Goal: Task Accomplishment & Management: Complete application form

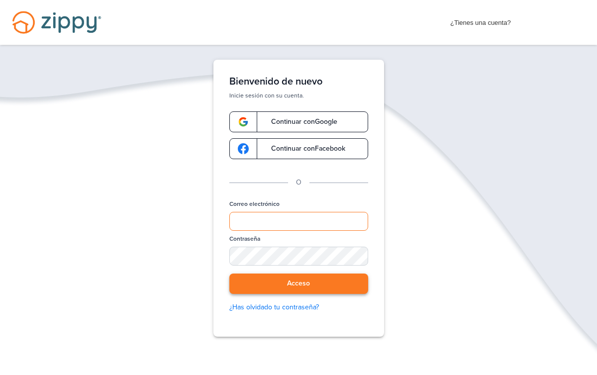
type input "**********"
click at [308, 283] on font "Acceso" at bounding box center [298, 283] width 23 height 8
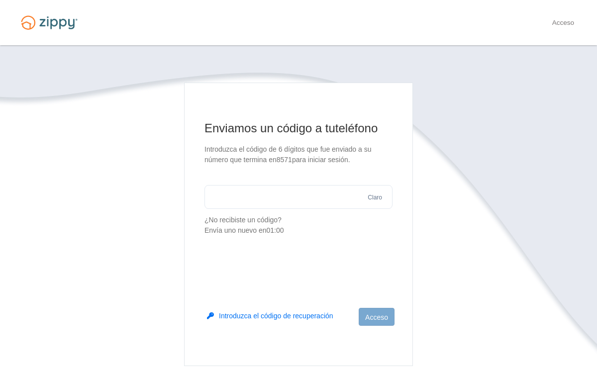
click at [278, 200] on input "text" at bounding box center [298, 197] width 188 height 24
type input "******"
click at [367, 318] on font "Acceso" at bounding box center [376, 317] width 23 height 8
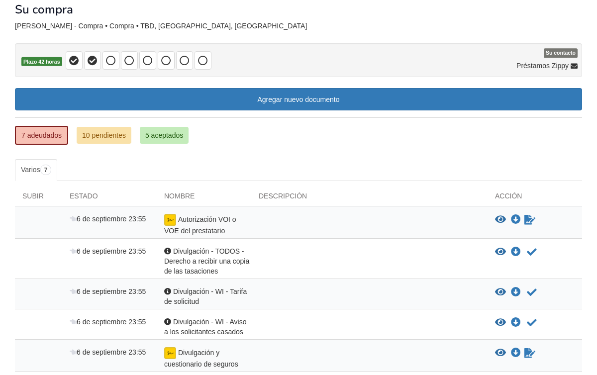
scroll to position [60, 0]
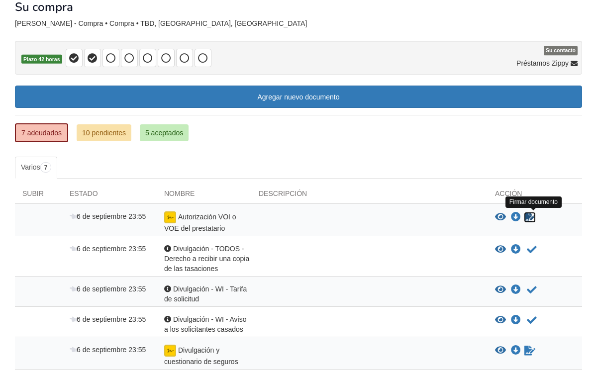
click at [529, 215] on icon "Formulario de firma" at bounding box center [529, 217] width 11 height 10
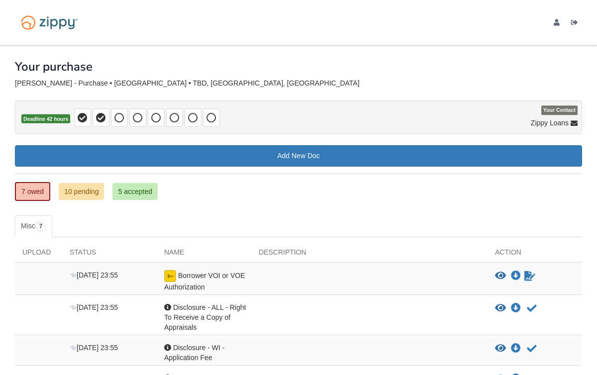
scroll to position [45, 0]
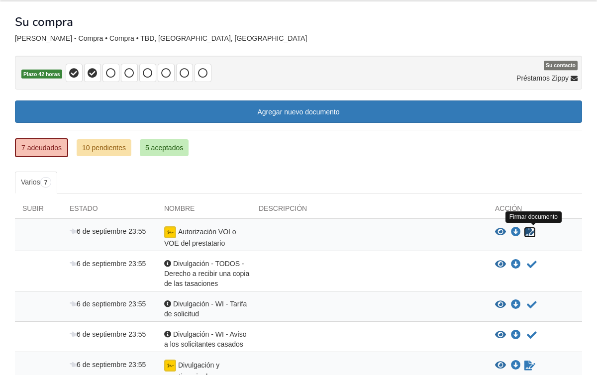
click at [529, 232] on icon "Formulario de firma" at bounding box center [529, 232] width 11 height 10
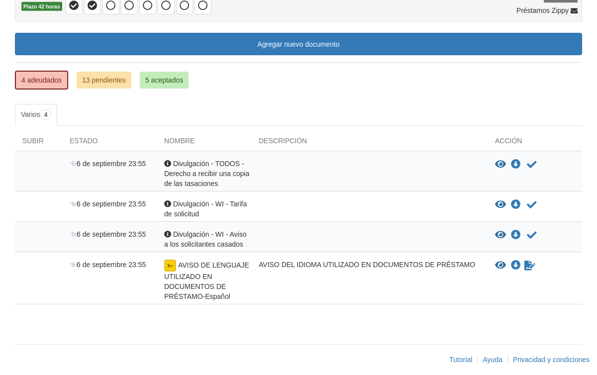
scroll to position [122, 0]
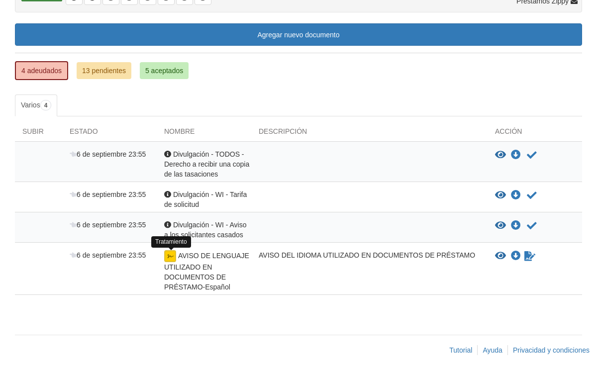
click at [172, 257] on img at bounding box center [170, 256] width 12 height 12
click at [528, 255] on icon "Esperando que su coprestatario firme electrónicamente" at bounding box center [529, 256] width 11 height 10
click at [529, 256] on icon "Esperando que su coprestatario firme electrónicamente" at bounding box center [529, 256] width 11 height 10
click at [183, 259] on font "AVISO DE LENGUAJE UTILIZADO EN DOCUMENTOS DE PRÉSTAMO-Español" at bounding box center [206, 271] width 85 height 39
click at [170, 251] on img at bounding box center [170, 256] width 12 height 12
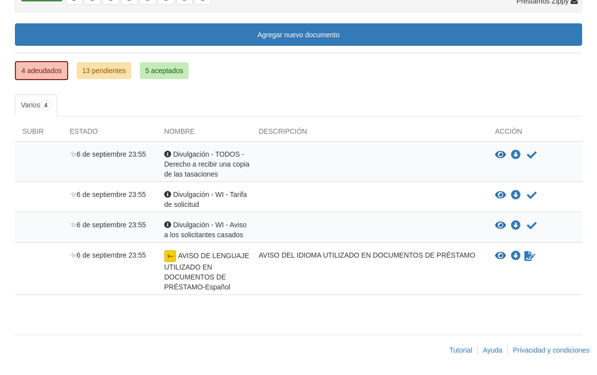
click at [170, 256] on img at bounding box center [170, 256] width 12 height 12
click at [501, 257] on icon "Ver AVISO DE LENGUAJE UTILIZADO EN DOCUMENTOS DE PRÉSTAMO-Español" at bounding box center [500, 256] width 11 height 10
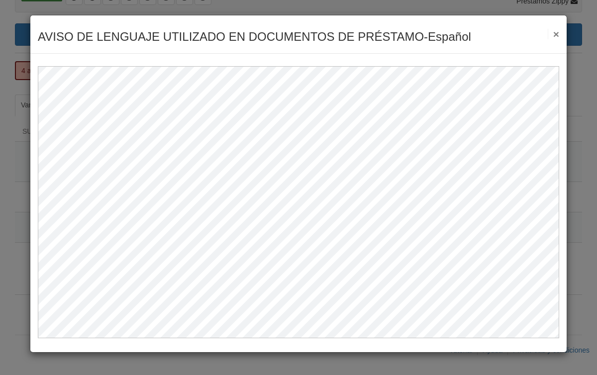
click at [556, 36] on font "×" at bounding box center [556, 33] width 6 height 11
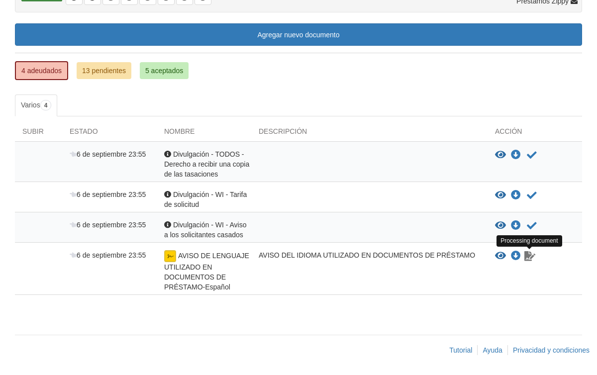
click at [530, 256] on icon "Esperando que su coprestatario firme electrónicamente" at bounding box center [529, 256] width 11 height 10
click at [517, 257] on body "vivipulido7@gmail.com Cerrar sesión" at bounding box center [298, 126] width 597 height 497
click at [503, 256] on icon "Ver AVISO DE LENGUAJE UTILIZADO EN DOCUMENTOS DE PRÉSTAMO-Español" at bounding box center [500, 256] width 11 height 10
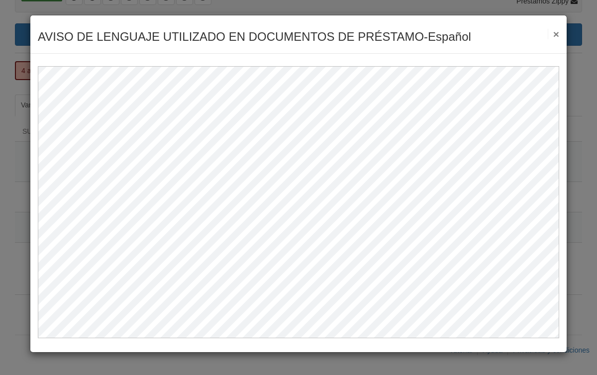
click at [552, 34] on button "×" at bounding box center [552, 34] width 11 height 10
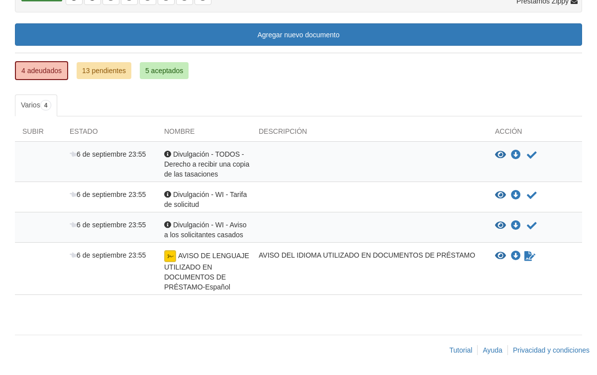
click at [78, 130] on font "Estado" at bounding box center [84, 131] width 28 height 8
click at [183, 130] on font "Nombre" at bounding box center [179, 131] width 30 height 8
click at [119, 69] on font "13 pendientes" at bounding box center [104, 71] width 44 height 8
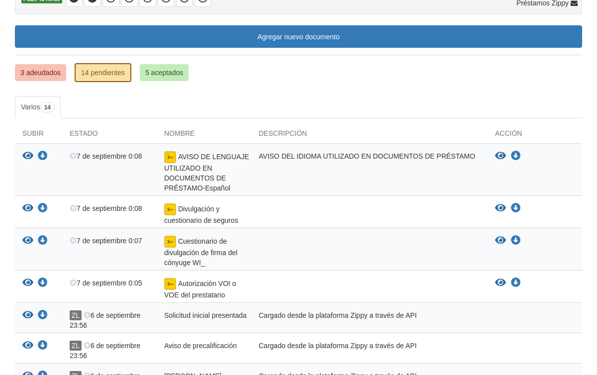
scroll to position [119, 0]
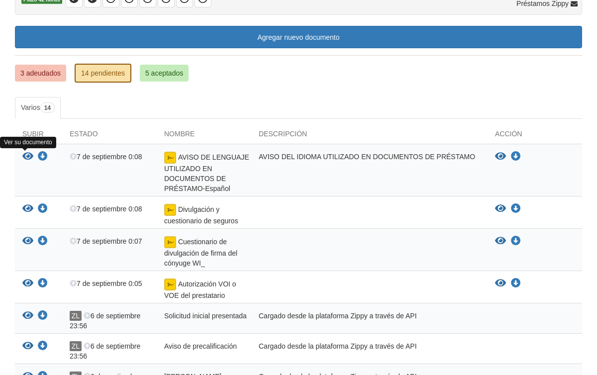
click at [26, 154] on icon "Ver AVISO DE LENGUAJE UTILIZADO EN DOCUMENTOS DE PRÉSTAMO-Español" at bounding box center [27, 157] width 11 height 10
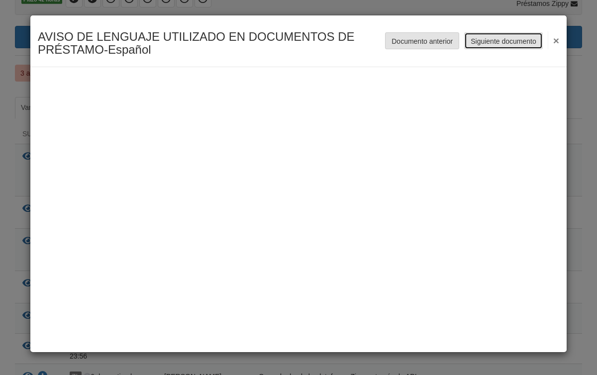
click at [521, 45] on font "Siguiente documento" at bounding box center [503, 41] width 66 height 8
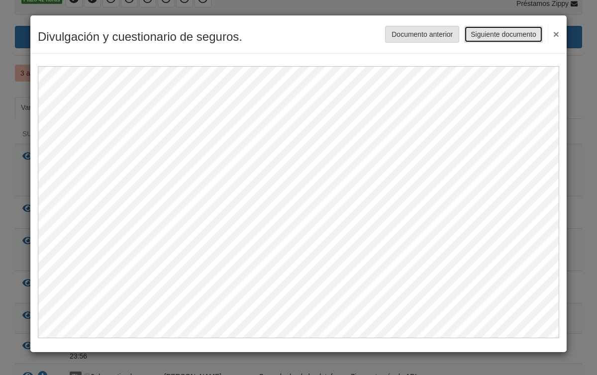
click at [513, 34] on font "Siguiente documento" at bounding box center [503, 35] width 66 height 8
click at [505, 36] on font "Siguiente documento" at bounding box center [503, 35] width 66 height 8
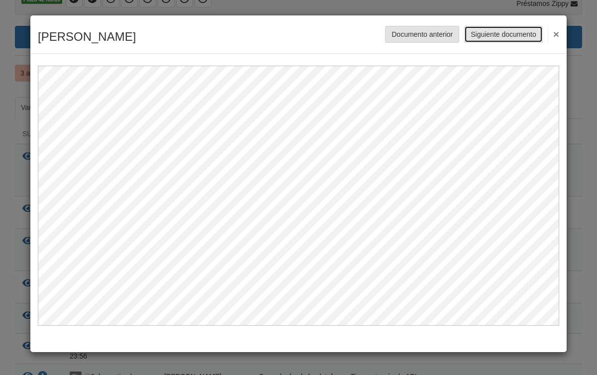
click at [505, 36] on button "Siguiente documento" at bounding box center [503, 34] width 79 height 17
click at [505, 36] on font "Siguiente documento" at bounding box center [503, 35] width 66 height 8
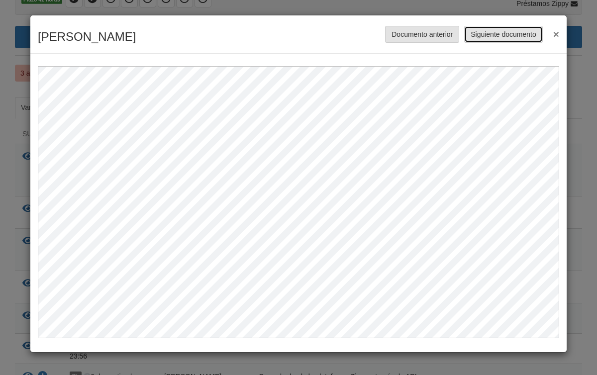
click at [505, 36] on font "Siguiente documento" at bounding box center [503, 35] width 66 height 8
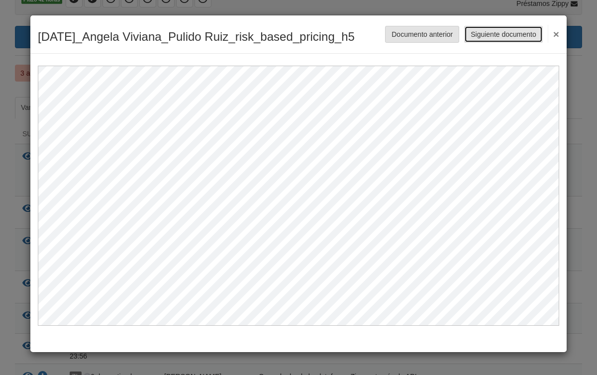
click at [514, 39] on font "Siguiente documento" at bounding box center [503, 35] width 66 height 8
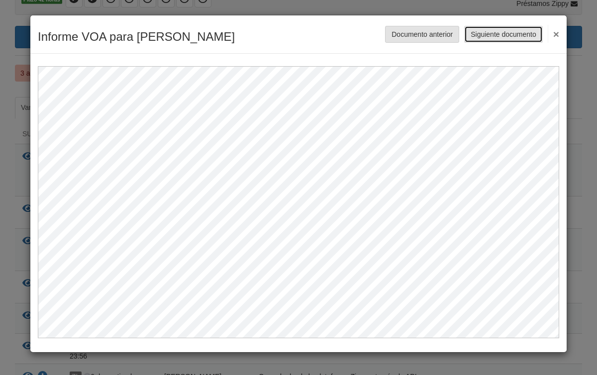
click at [524, 38] on font "Siguiente documento" at bounding box center [503, 35] width 66 height 8
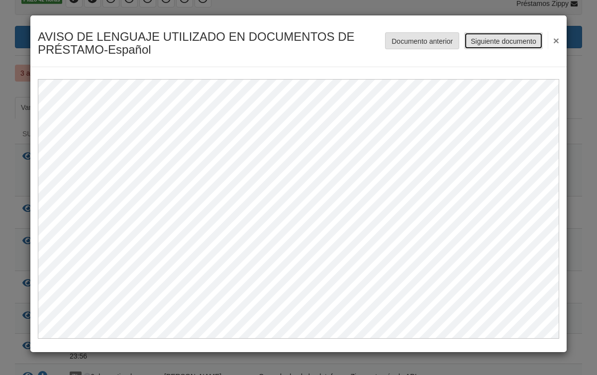
click at [493, 38] on font "Siguiente documento" at bounding box center [503, 41] width 66 height 8
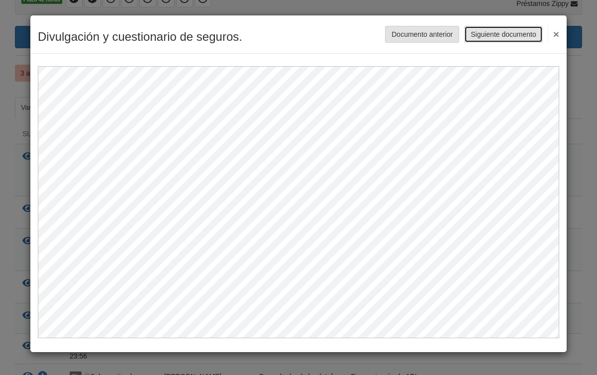
click at [493, 38] on font "Siguiente documento" at bounding box center [503, 35] width 66 height 8
click at [491, 39] on button "Siguiente documento" at bounding box center [503, 34] width 79 height 17
click at [556, 36] on font "×" at bounding box center [556, 33] width 6 height 11
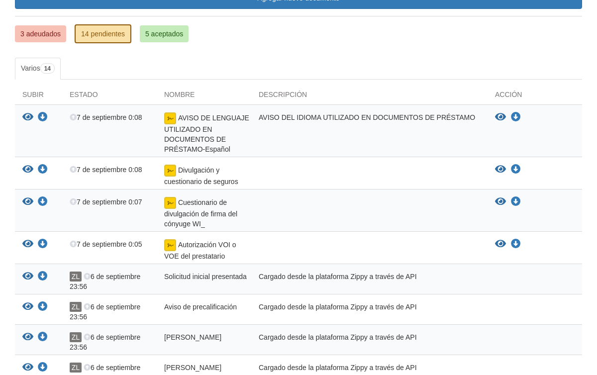
scroll to position [159, 0]
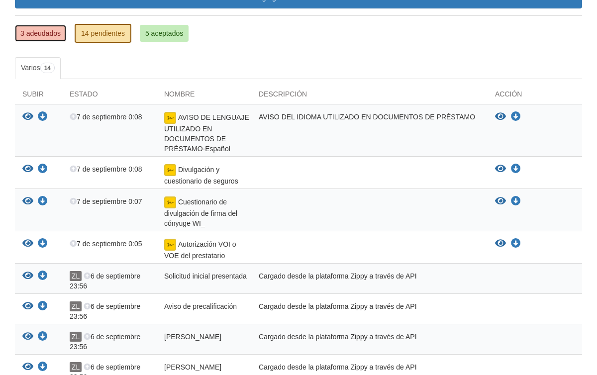
click at [39, 40] on link "3 adeudados" at bounding box center [40, 33] width 51 height 17
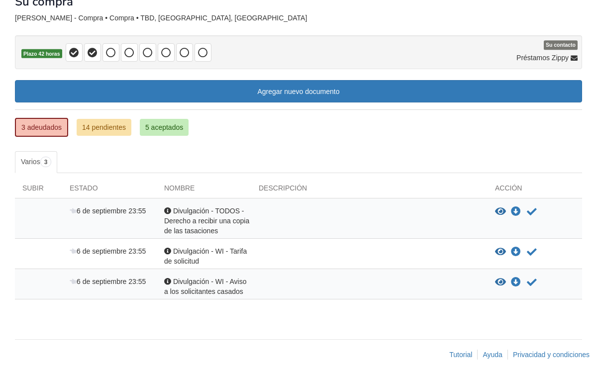
scroll to position [70, 0]
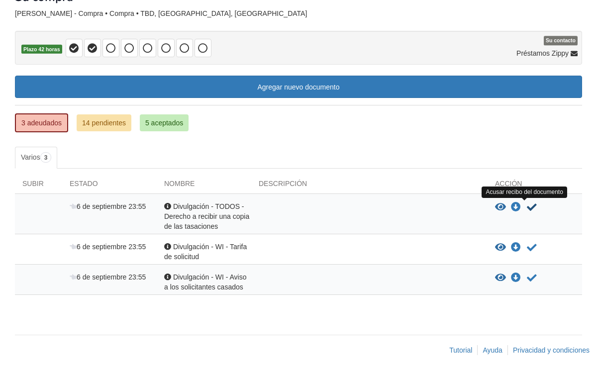
click at [532, 206] on icon "Acusar recibo del documento" at bounding box center [532, 207] width 10 height 10
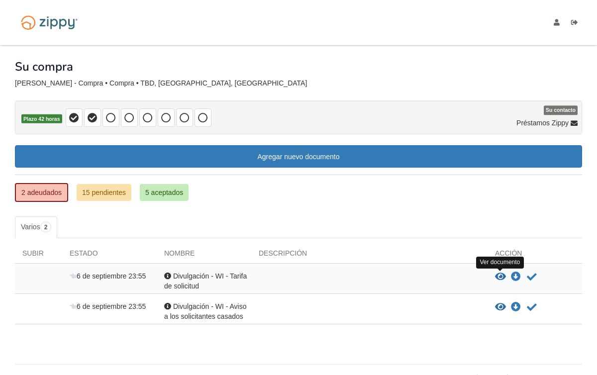
click at [500, 277] on icon "Ver divulgación - WI - Tarifa de solicitud" at bounding box center [500, 277] width 11 height 10
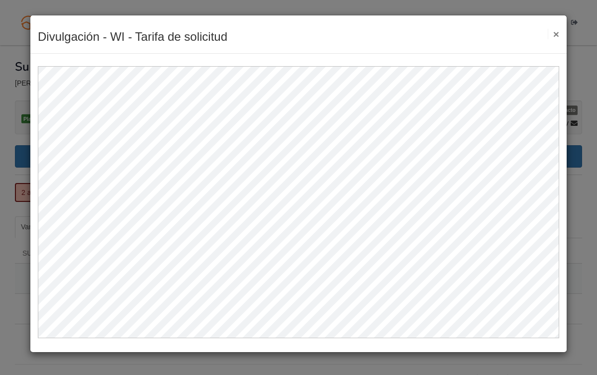
click at [556, 36] on font "×" at bounding box center [556, 33] width 6 height 11
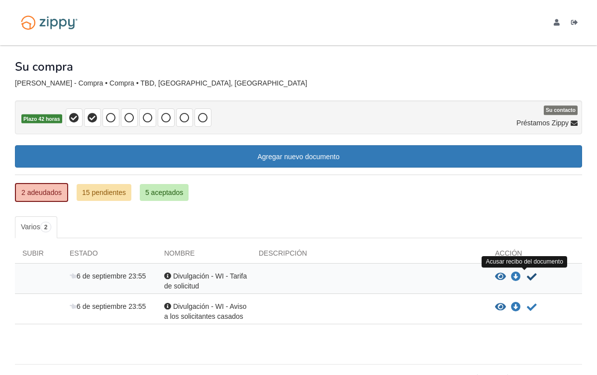
click at [533, 277] on icon "Acusar recibo del documento" at bounding box center [532, 277] width 10 height 10
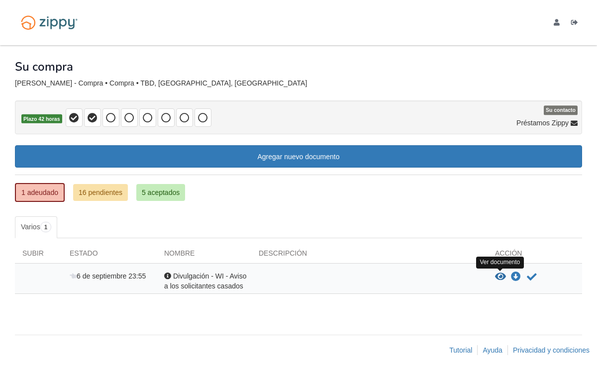
click at [500, 276] on icon "Ver divulgación - WI - Aviso para solicitantes casados" at bounding box center [500, 277] width 11 height 10
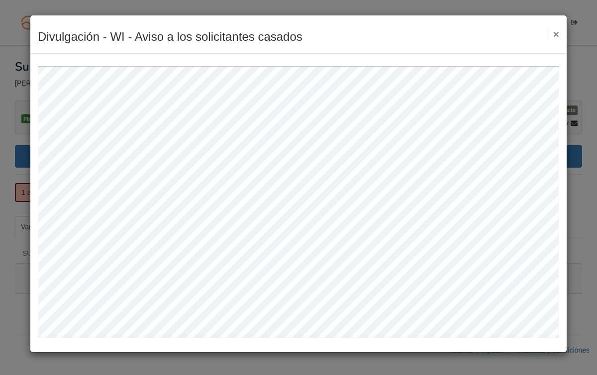
click at [556, 36] on font "×" at bounding box center [556, 33] width 6 height 11
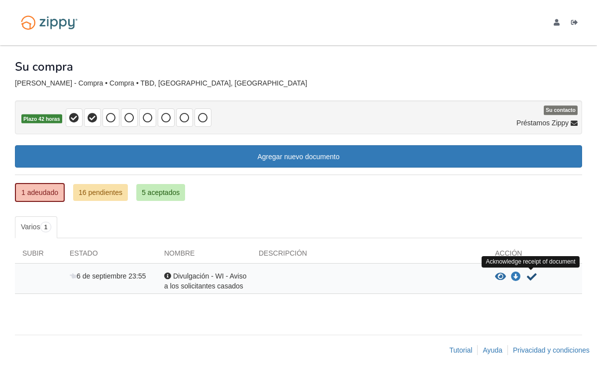
click at [533, 275] on icon "Acusar recibo del documento" at bounding box center [532, 277] width 10 height 10
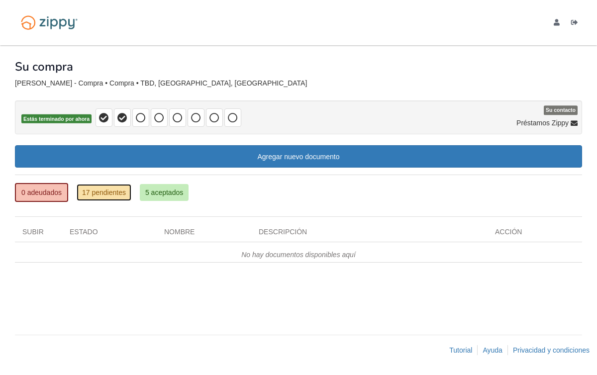
click at [97, 195] on font "17 pendientes" at bounding box center [104, 192] width 44 height 8
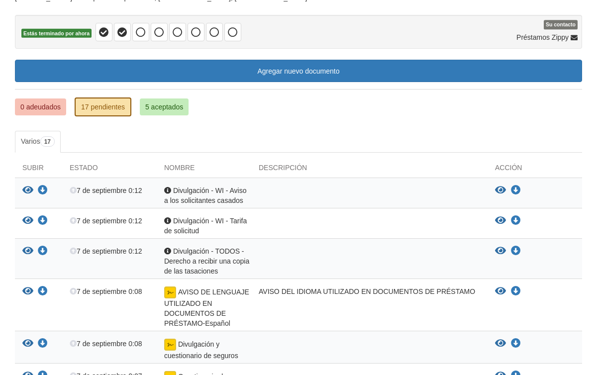
scroll to position [55, 0]
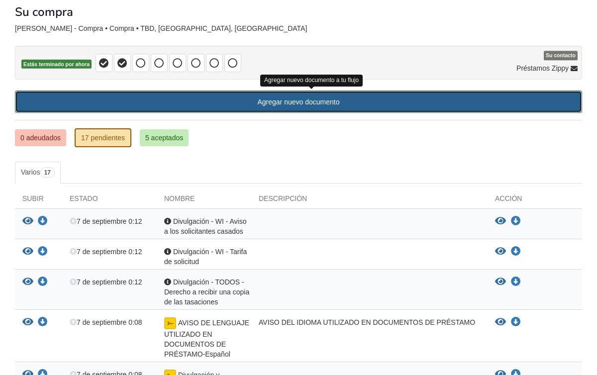
click at [270, 105] on link "Agregar nuevo documento" at bounding box center [298, 101] width 567 height 22
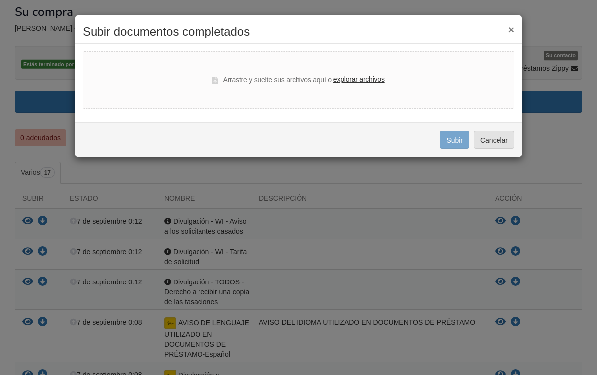
click at [348, 82] on font "explorar archivos" at bounding box center [358, 79] width 51 height 8
click at [0, 0] on input "explorar archivos" at bounding box center [0, 0] width 0 height 0
select select "****"
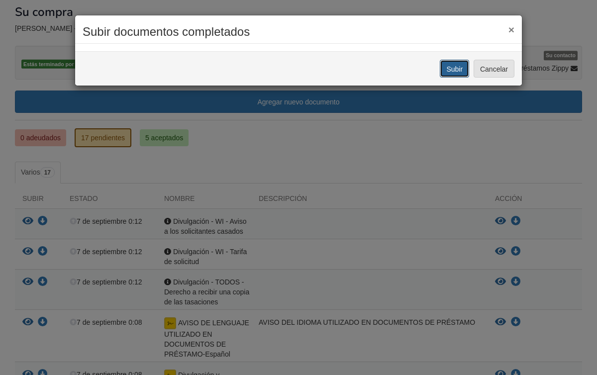
click at [460, 68] on font "Subir" at bounding box center [454, 69] width 16 height 8
click at [451, 69] on font "Subir" at bounding box center [454, 69] width 16 height 8
click at [450, 70] on font "Subir" at bounding box center [454, 69] width 16 height 8
click at [511, 30] on font "×" at bounding box center [511, 29] width 6 height 11
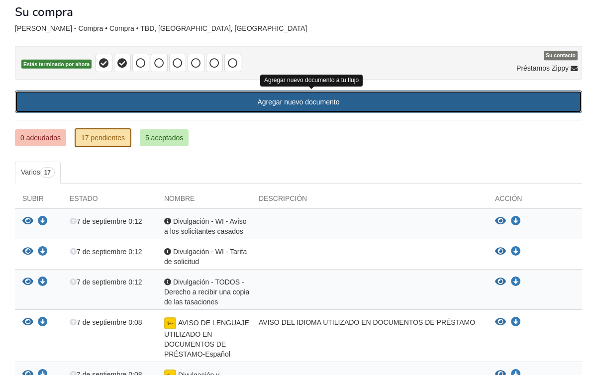
click at [303, 104] on font "Agregar nuevo documento" at bounding box center [299, 102] width 82 height 8
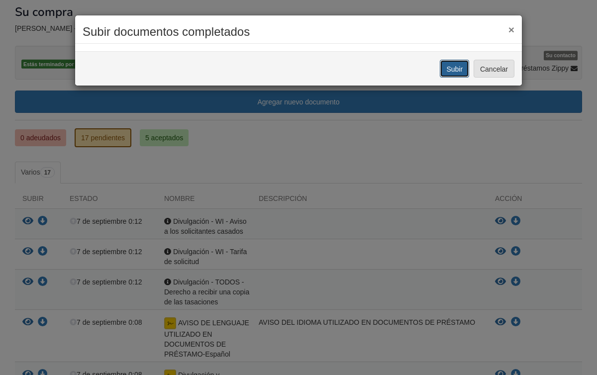
click at [451, 68] on font "Subir" at bounding box center [454, 69] width 16 height 8
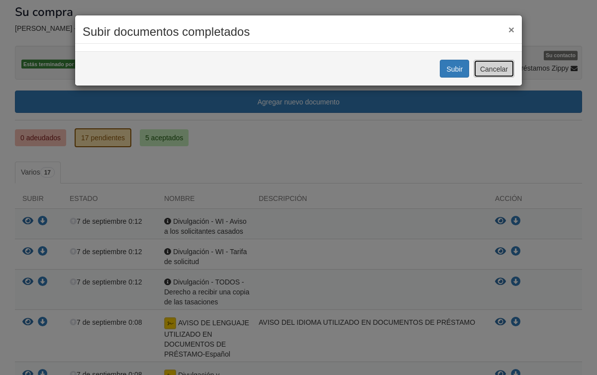
click at [499, 71] on font "Cancelar" at bounding box center [494, 69] width 28 height 8
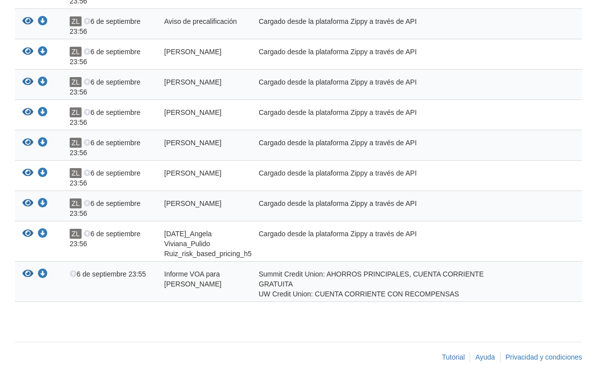
scroll to position [552, 0]
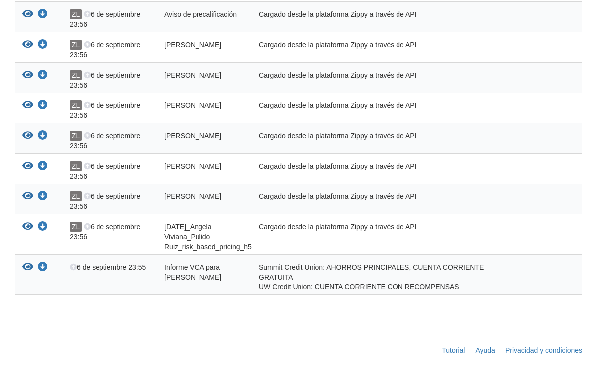
click at [198, 273] on font "Informe VOA para [PERSON_NAME]" at bounding box center [192, 272] width 57 height 18
click at [27, 268] on icon "Ver informe de la VOA para Ángela Viviana Pulido Ruiz" at bounding box center [27, 267] width 11 height 10
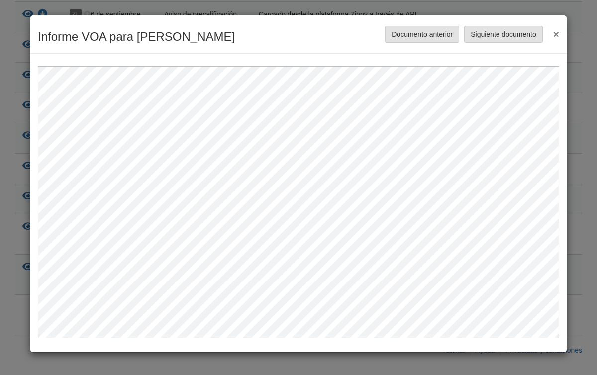
click at [330, 45] on div "Informe VOA para Ángela Viviana Pulido Ruiz Ahorrar Cancelar Documento anterior…" at bounding box center [298, 34] width 536 height 38
click at [554, 30] on font "×" at bounding box center [556, 33] width 6 height 11
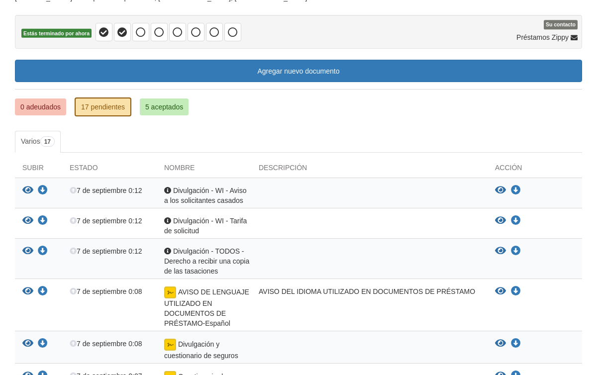
scroll to position [35, 0]
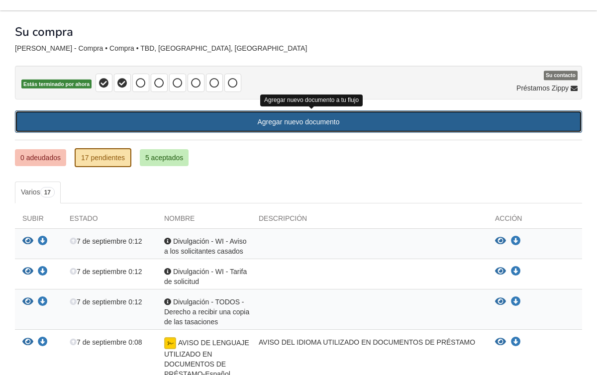
click at [330, 121] on font "Agregar nuevo documento" at bounding box center [299, 122] width 82 height 8
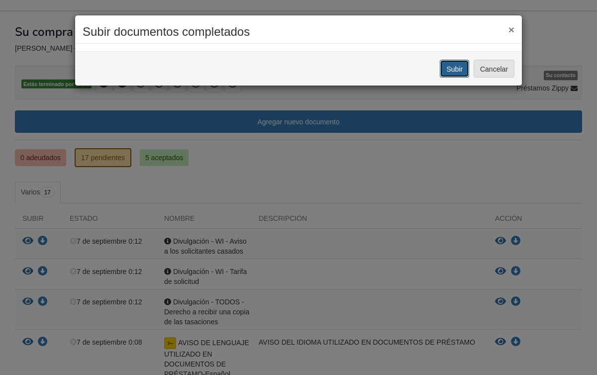
click at [448, 68] on font "Subir" at bounding box center [454, 69] width 16 height 8
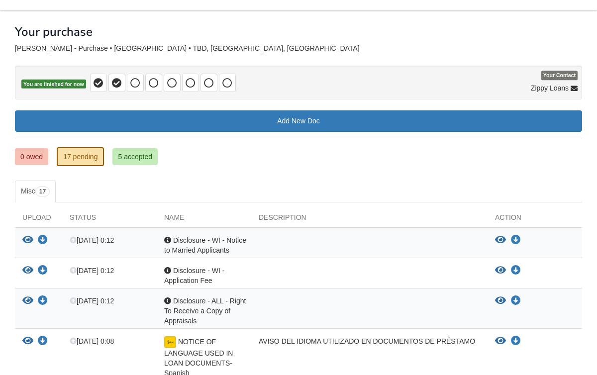
scroll to position [35, 0]
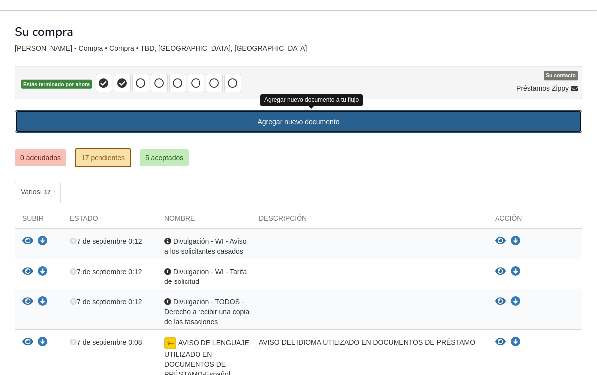
click at [298, 120] on font "Agregar nuevo documento" at bounding box center [299, 122] width 82 height 8
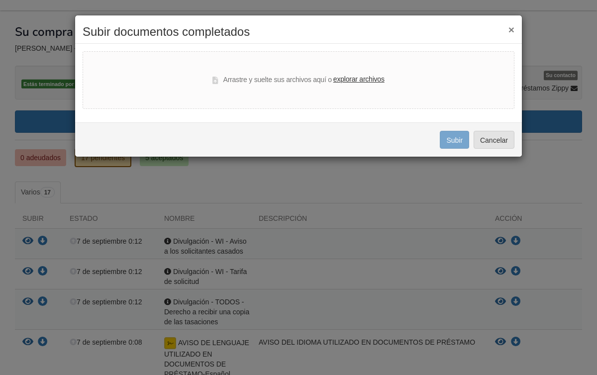
click at [347, 84] on label "explorar archivos" at bounding box center [358, 79] width 51 height 11
click at [0, 0] on input "explorar archivos" at bounding box center [0, 0] width 0 height 0
select select "****"
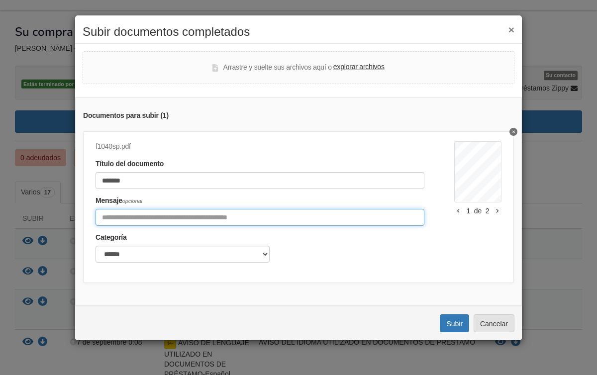
click at [241, 223] on input "Incluya cualquier comentario sobre este documento." at bounding box center [259, 217] width 329 height 17
type input "*"
type input "**********"
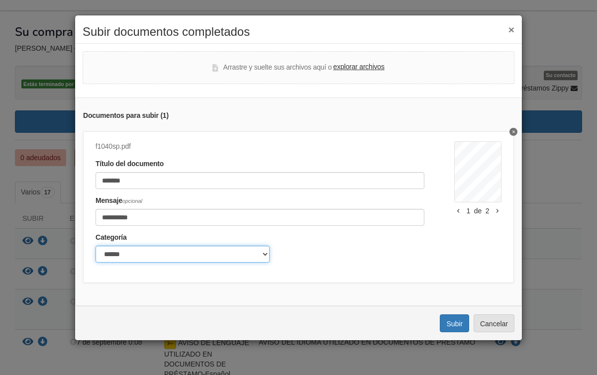
click at [252, 254] on select "****** ******" at bounding box center [182, 254] width 174 height 17
click at [95, 246] on select "****** ******" at bounding box center [182, 254] width 174 height 17
click at [496, 211] on icon "button" at bounding box center [497, 210] width 2 height 5
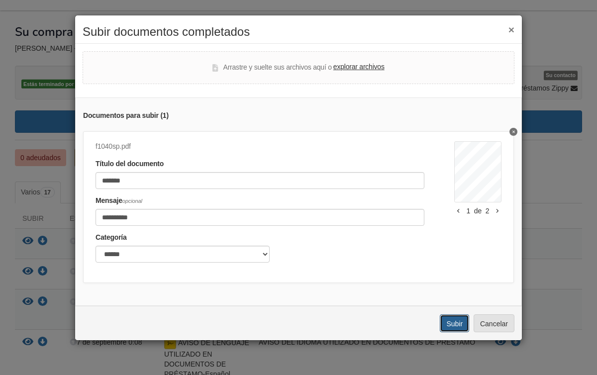
click at [460, 322] on font "Subir" at bounding box center [454, 324] width 16 height 8
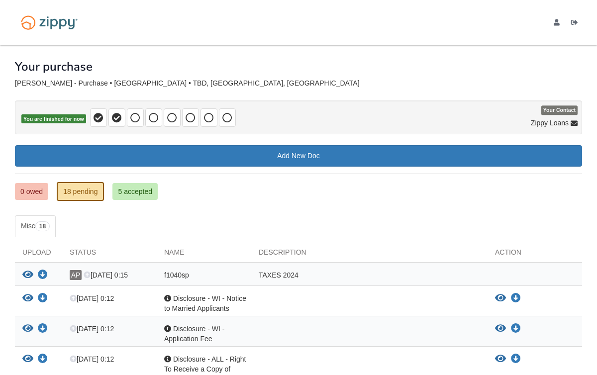
scroll to position [35, 0]
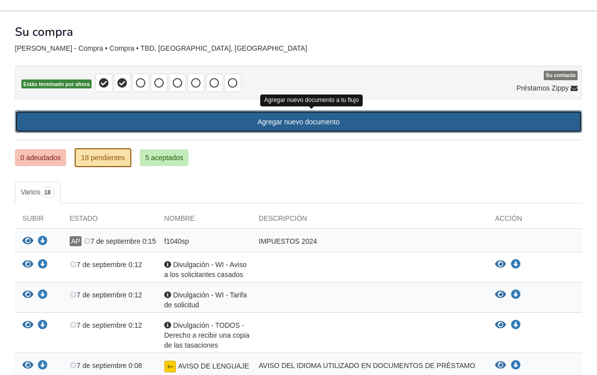
click at [317, 114] on link "Agregar nuevo documento" at bounding box center [298, 121] width 567 height 22
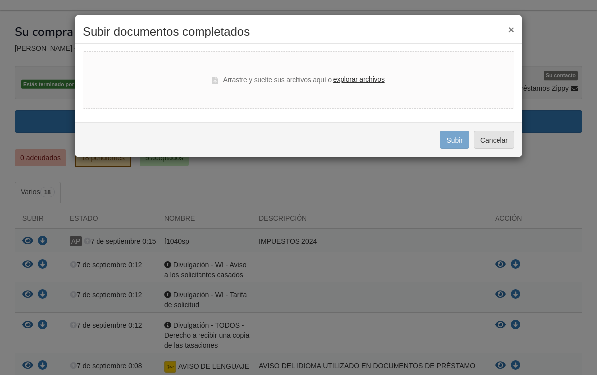
click at [359, 81] on font "explorar archivos" at bounding box center [358, 79] width 51 height 8
click at [0, 0] on input "explorar archivos" at bounding box center [0, 0] width 0 height 0
select select "****"
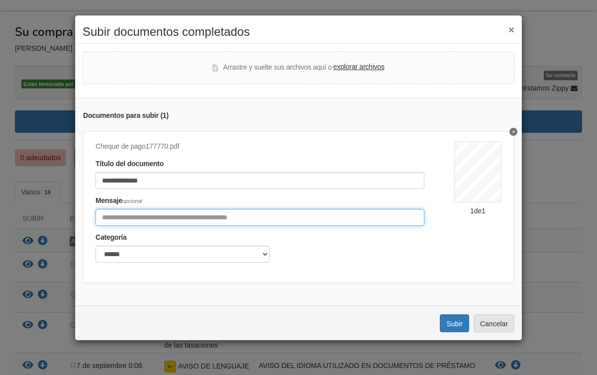
click at [202, 218] on input "Incluya cualquier comentario sobre este documento." at bounding box center [259, 217] width 329 height 17
type input "*"
type input "**********"
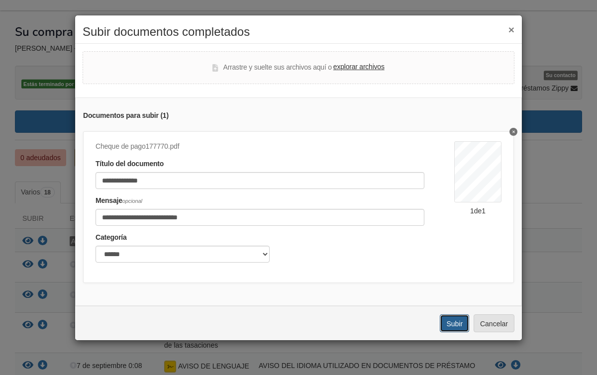
click at [459, 320] on font "Subir" at bounding box center [454, 324] width 16 height 8
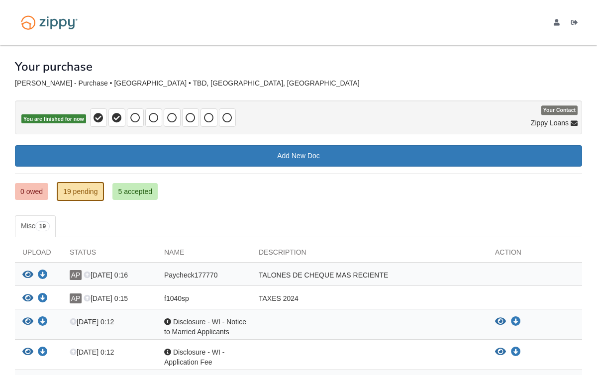
scroll to position [35, 0]
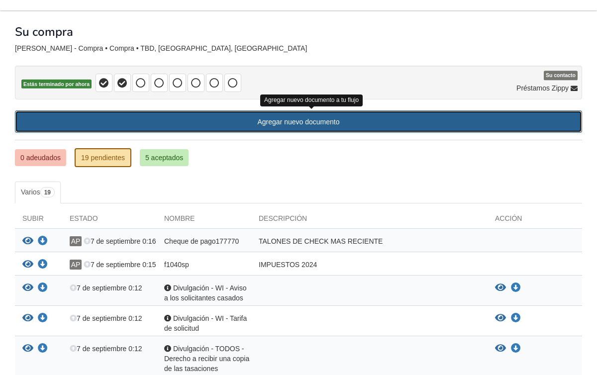
click at [275, 121] on font "Agregar nuevo documento" at bounding box center [299, 122] width 82 height 8
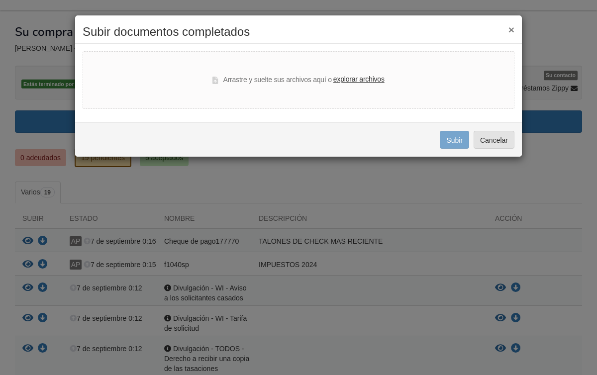
click at [367, 84] on label "explorar archivos" at bounding box center [358, 79] width 51 height 11
click at [0, 0] on input "explorar archivos" at bounding box center [0, 0] width 0 height 0
select select "****"
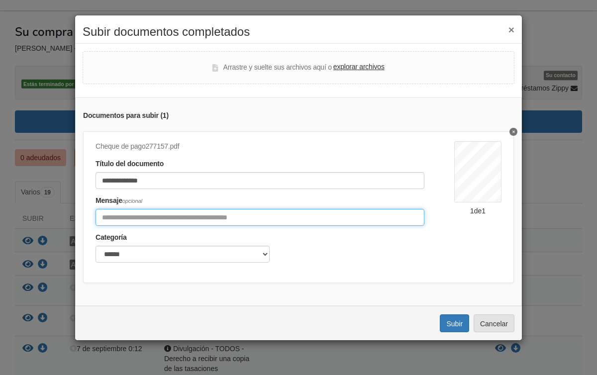
click at [196, 218] on input "Incluya cualquier comentario sobre este documento." at bounding box center [259, 217] width 329 height 17
type input "**********"
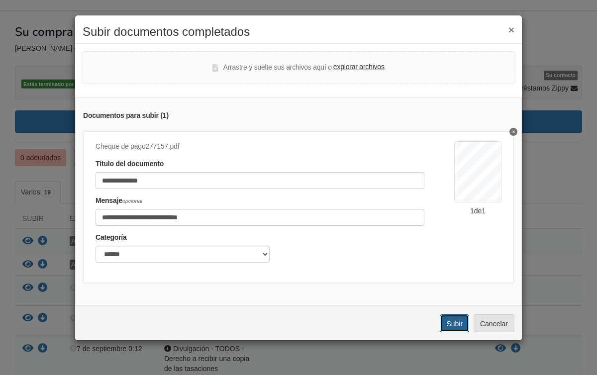
click at [449, 325] on font "Subir" at bounding box center [454, 324] width 16 height 8
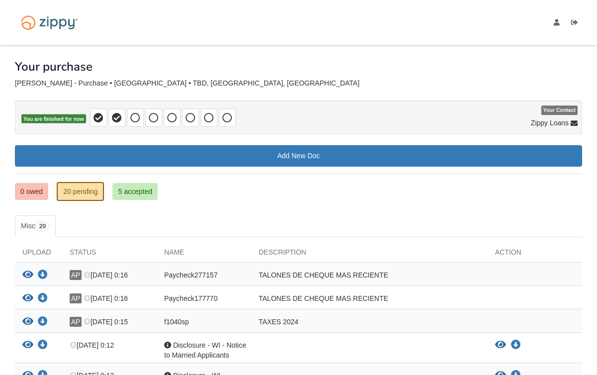
scroll to position [35, 0]
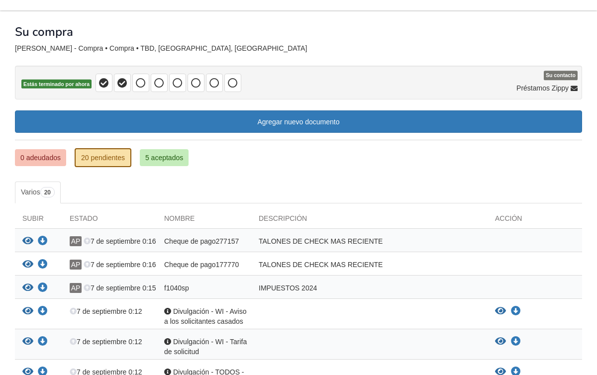
click at [262, 164] on ul "0 adeudados 20 pendientes 5 aceptados" at bounding box center [298, 157] width 567 height 19
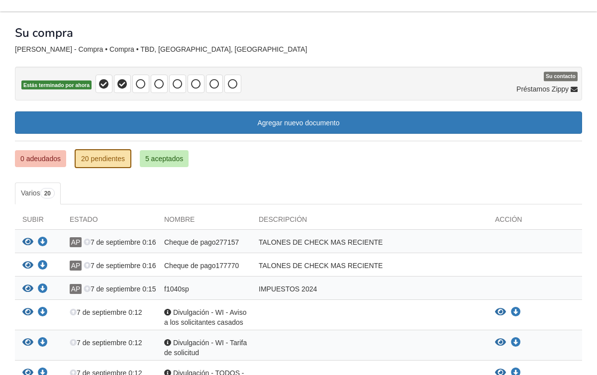
scroll to position [15, 0]
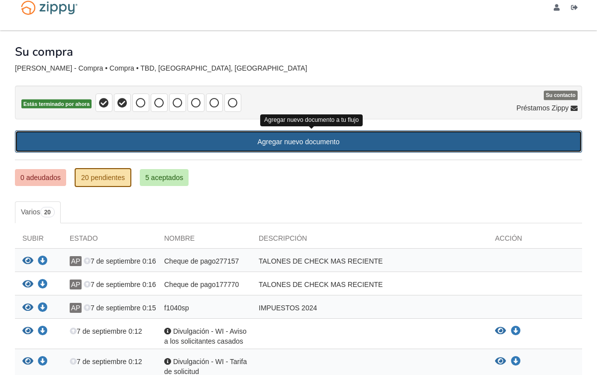
click at [308, 140] on font "Agregar nuevo documento" at bounding box center [299, 142] width 82 height 8
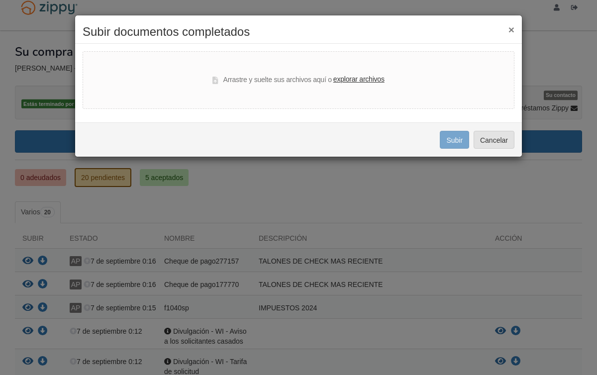
click at [337, 80] on font "explorar archivos" at bounding box center [358, 79] width 51 height 8
click at [0, 0] on input "explorar archivos" at bounding box center [0, 0] width 0 height 0
select select "****"
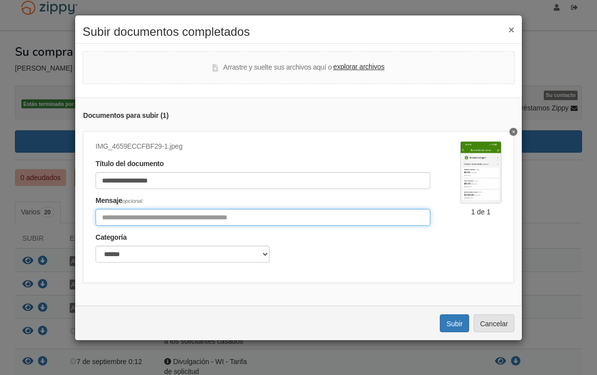
click at [125, 214] on input "Incluya cualquier comentario sobre este documento." at bounding box center [262, 217] width 335 height 17
type input "**********"
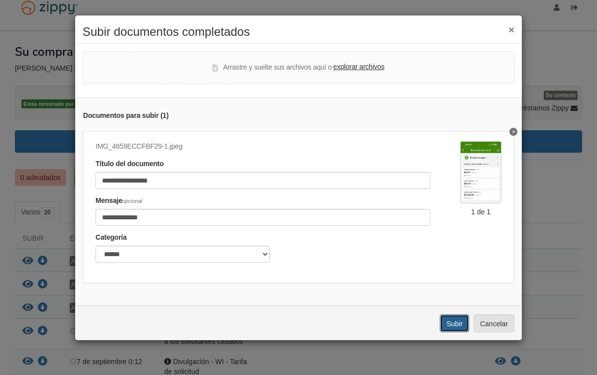
click at [456, 326] on font "Subir" at bounding box center [454, 324] width 16 height 8
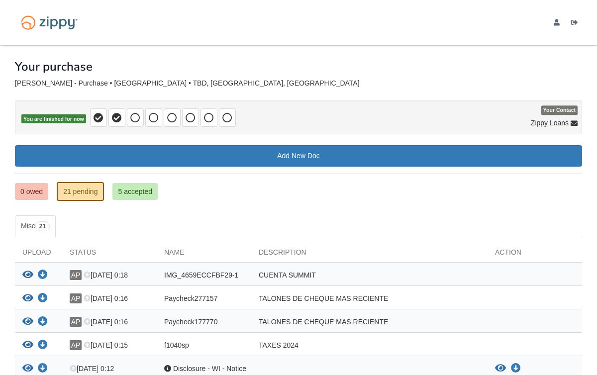
scroll to position [15, 0]
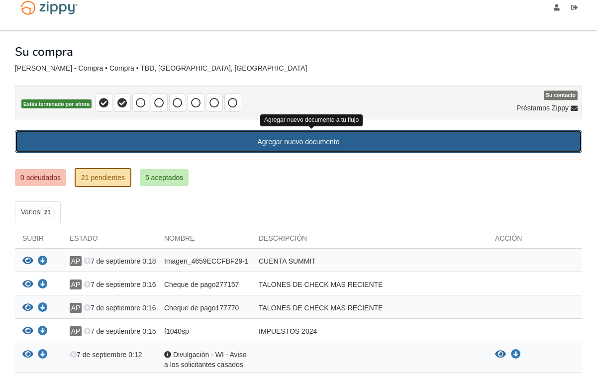
click at [304, 148] on link "Agregar nuevo documento" at bounding box center [298, 141] width 567 height 22
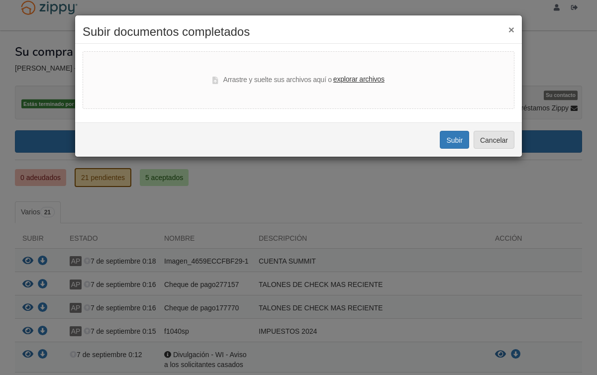
click at [375, 74] on label "explorar archivos" at bounding box center [358, 79] width 51 height 11
click at [0, 0] on input "explorar archivos" at bounding box center [0, 0] width 0 height 0
select select "****"
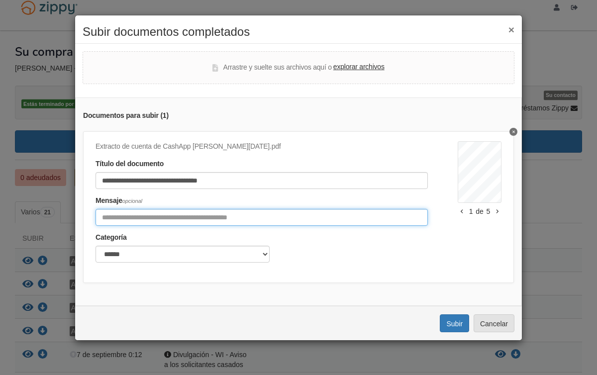
click at [128, 212] on input "Incluya cualquier comentario sobre este documento." at bounding box center [261, 217] width 332 height 17
type input "**********"
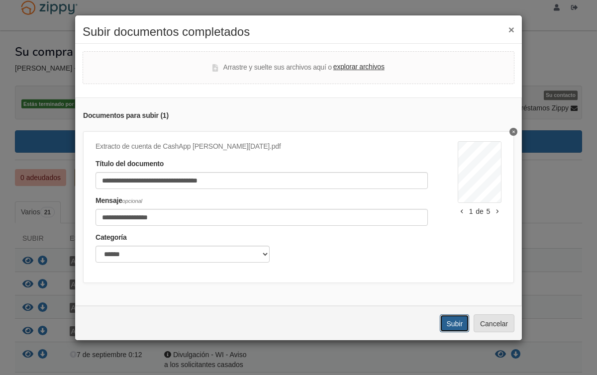
click at [460, 322] on font "Subir" at bounding box center [454, 324] width 16 height 8
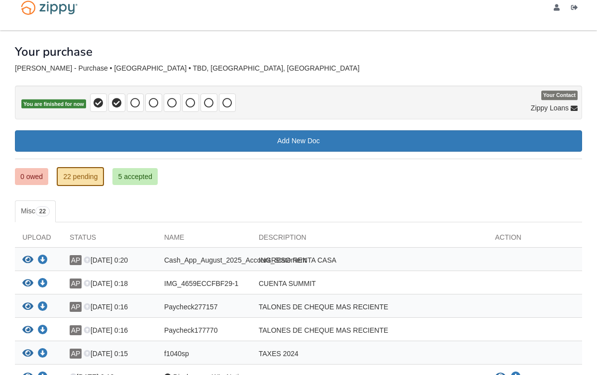
scroll to position [15, 0]
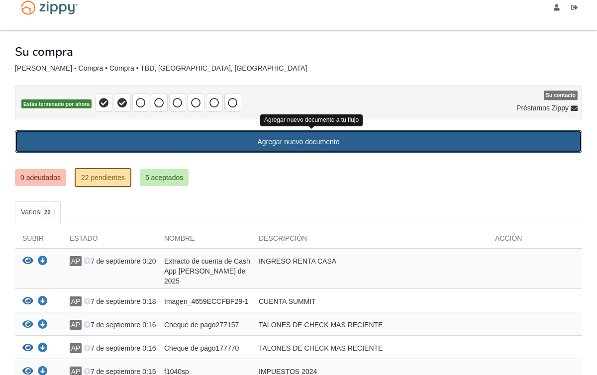
click at [242, 136] on link "Agregar nuevo documento" at bounding box center [298, 141] width 567 height 22
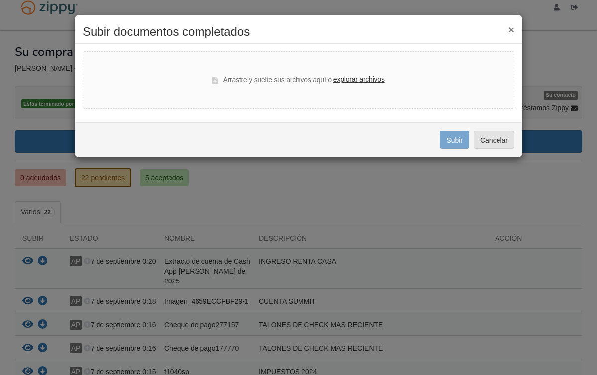
click at [342, 85] on label "explorar archivos" at bounding box center [358, 79] width 51 height 11
click at [0, 0] on input "explorar archivos" at bounding box center [0, 0] width 0 height 0
select select "****"
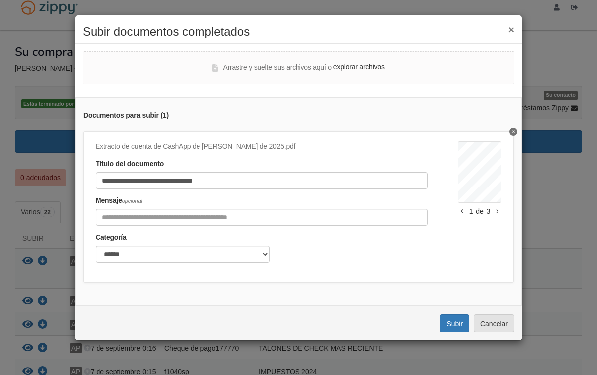
click at [149, 230] on div "**********" at bounding box center [276, 205] width 362 height 128
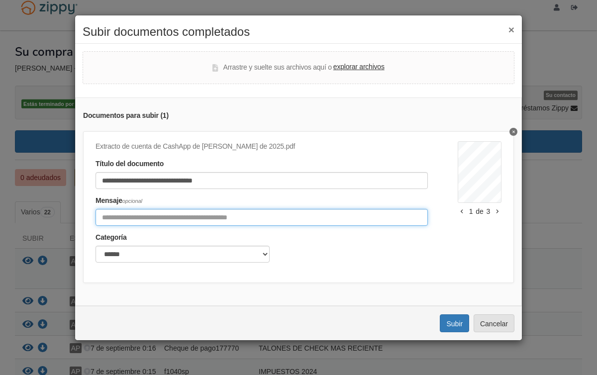
click at [144, 218] on input "Incluya cualquier comentario sobre este documento." at bounding box center [261, 217] width 332 height 17
type input "**********"
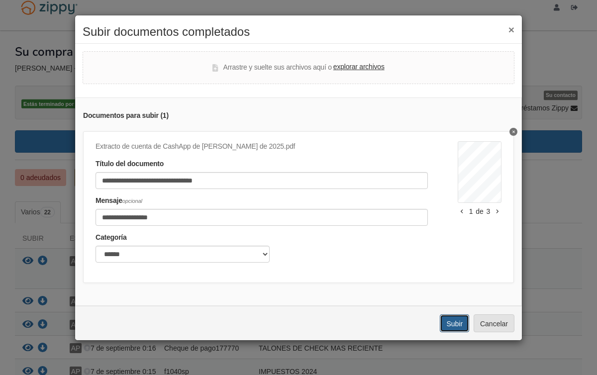
click at [446, 328] on button "Subir" at bounding box center [454, 323] width 29 height 18
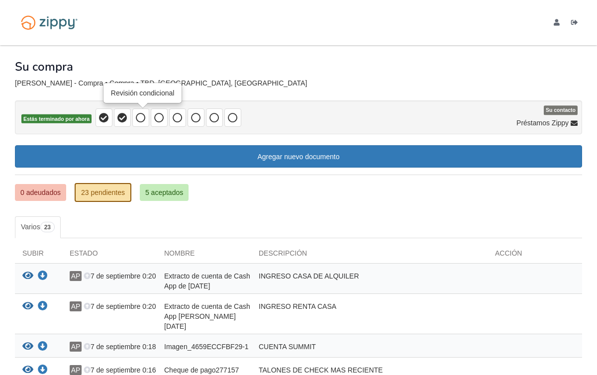
click at [142, 118] on icon at bounding box center [141, 118] width 10 height 10
click at [69, 85] on font "Pulido Ruiz - Compra • Compra • TBD, BeaverDam, WI" at bounding box center [161, 83] width 292 height 8
drag, startPoint x: 173, startPoint y: 84, endPoint x: 137, endPoint y: 84, distance: 35.8
click at [137, 84] on font "Pulido Ruiz - Compra • Compra • TBD, BeaverDam, WI" at bounding box center [161, 83] width 292 height 8
copy font "BeaverDam"
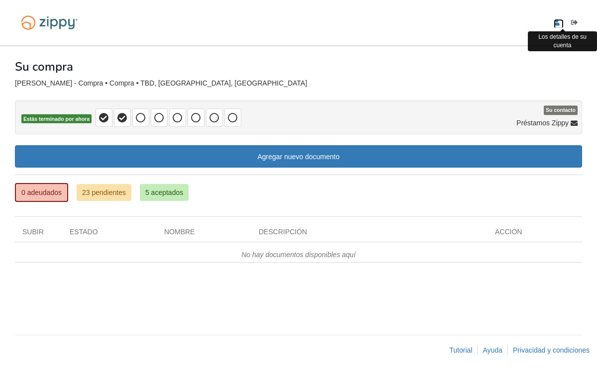
click at [557, 21] on icon "editar perfil" at bounding box center [556, 22] width 6 height 7
